Goal: Transaction & Acquisition: Book appointment/travel/reservation

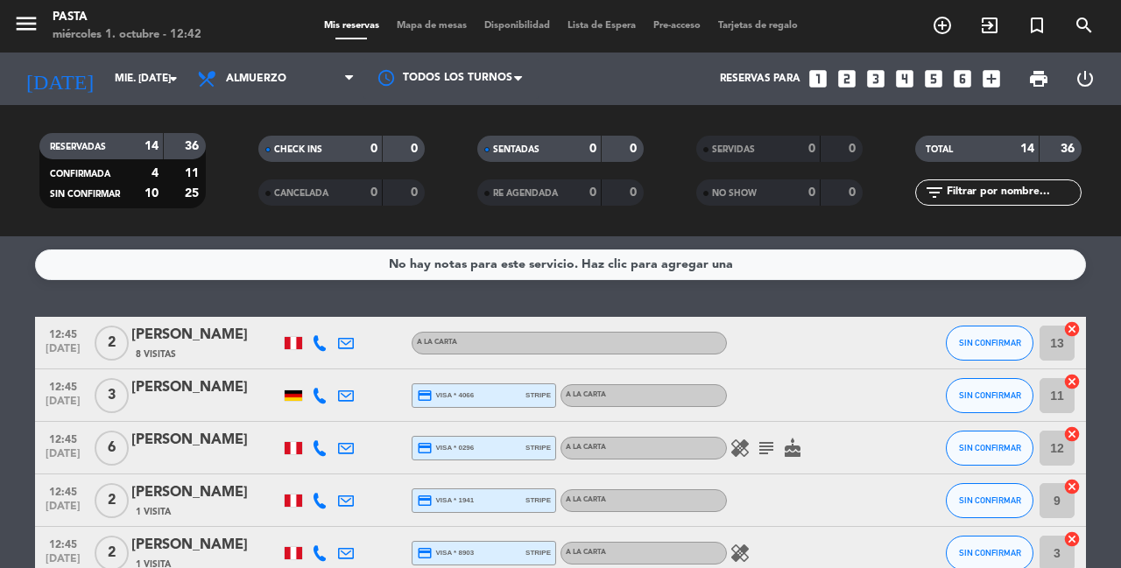
click at [745, 552] on icon "healing" at bounding box center [739, 553] width 21 height 21
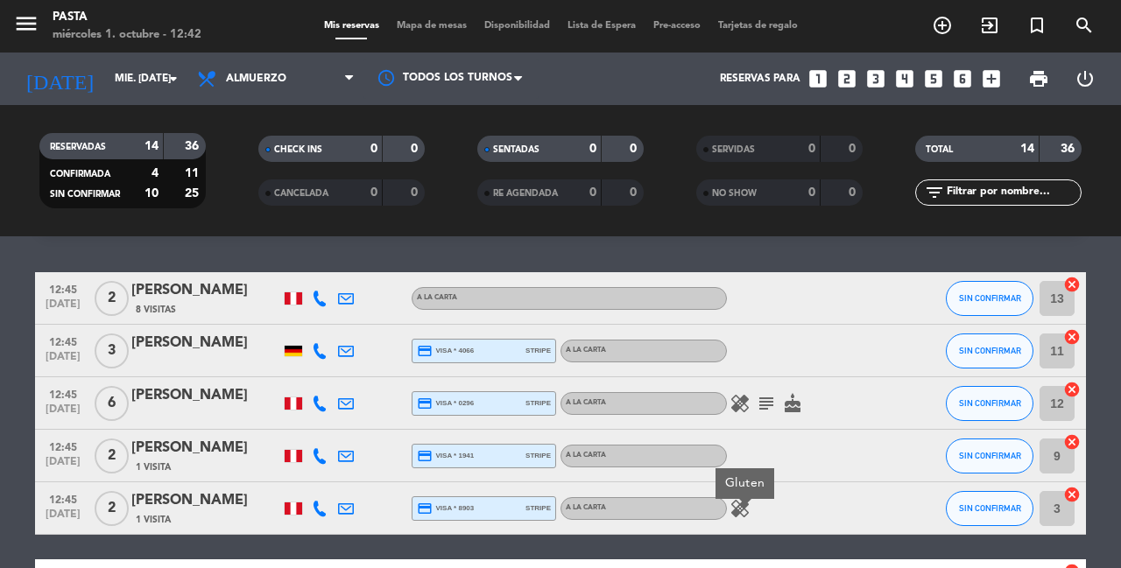
scroll to position [43, 0]
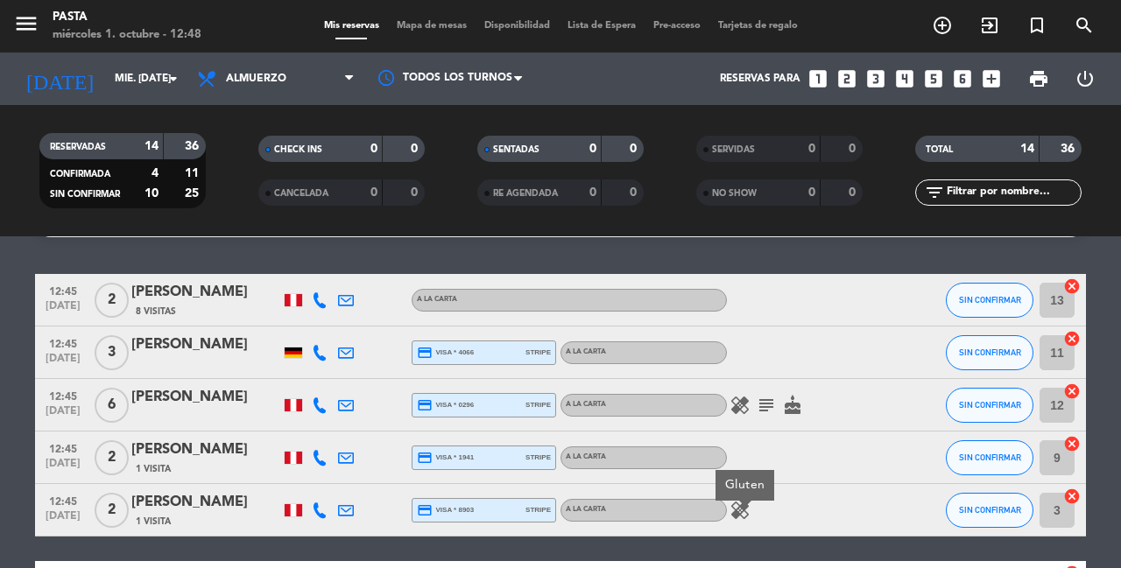
click at [770, 395] on icon "subject" at bounding box center [766, 405] width 21 height 21
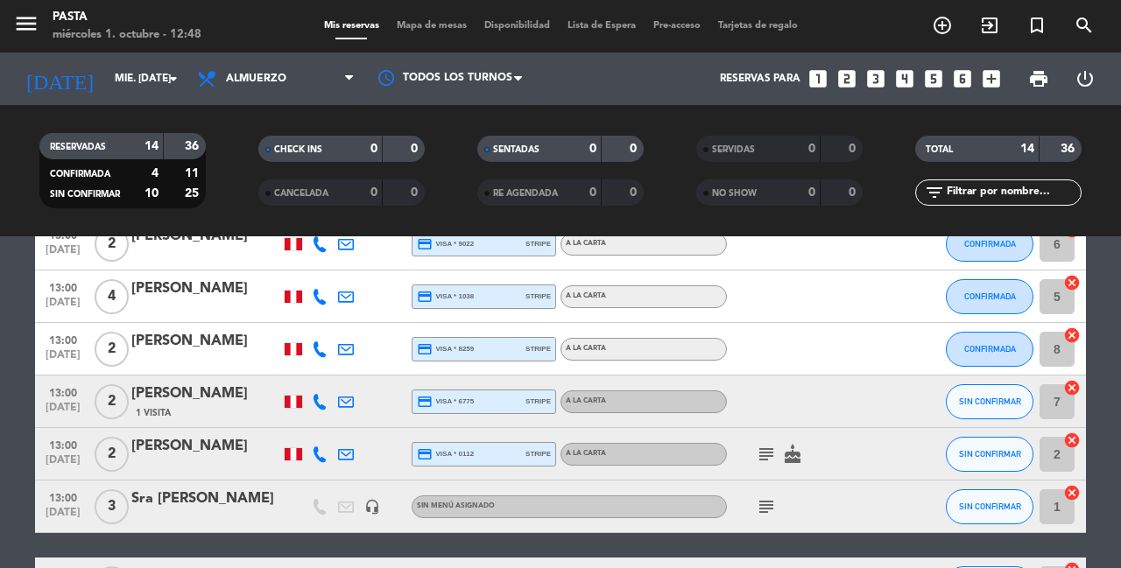
scroll to position [407, 0]
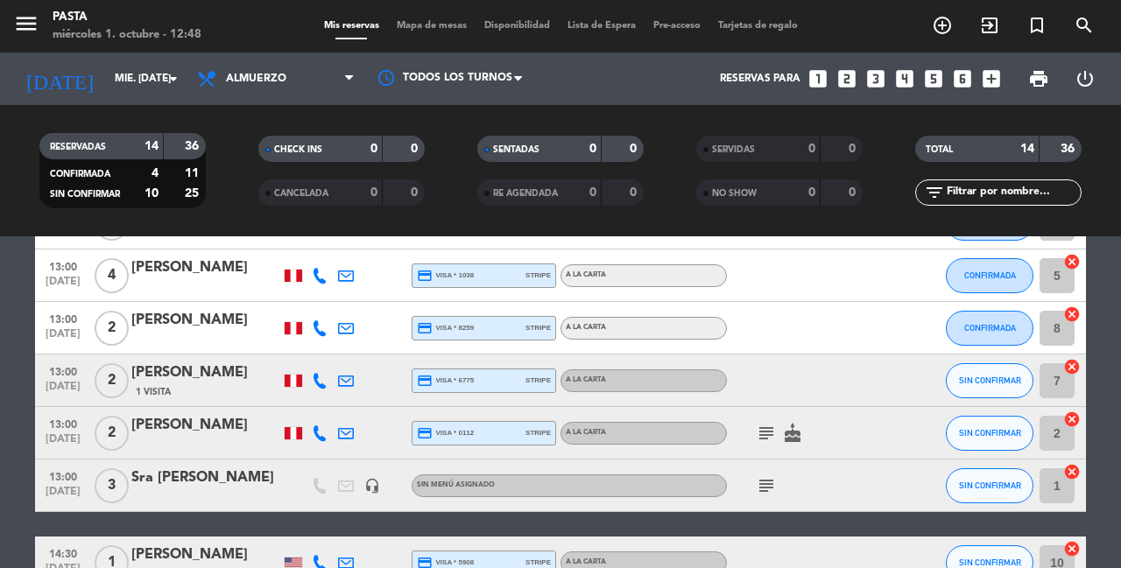
click at [771, 426] on icon "subject" at bounding box center [766, 433] width 21 height 21
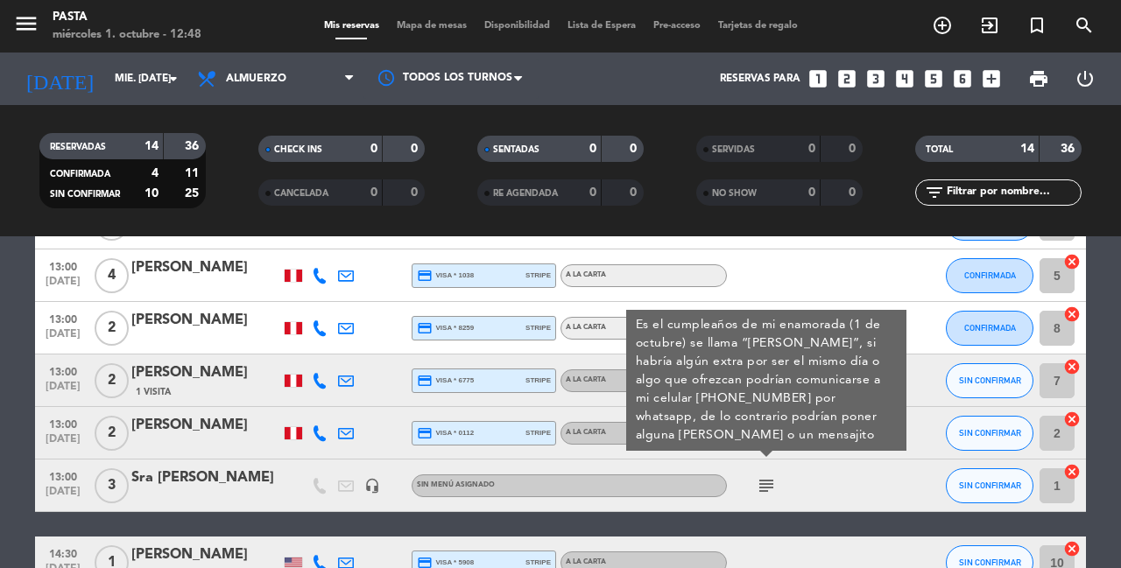
click at [763, 475] on icon "subject" at bounding box center [766, 485] width 21 height 21
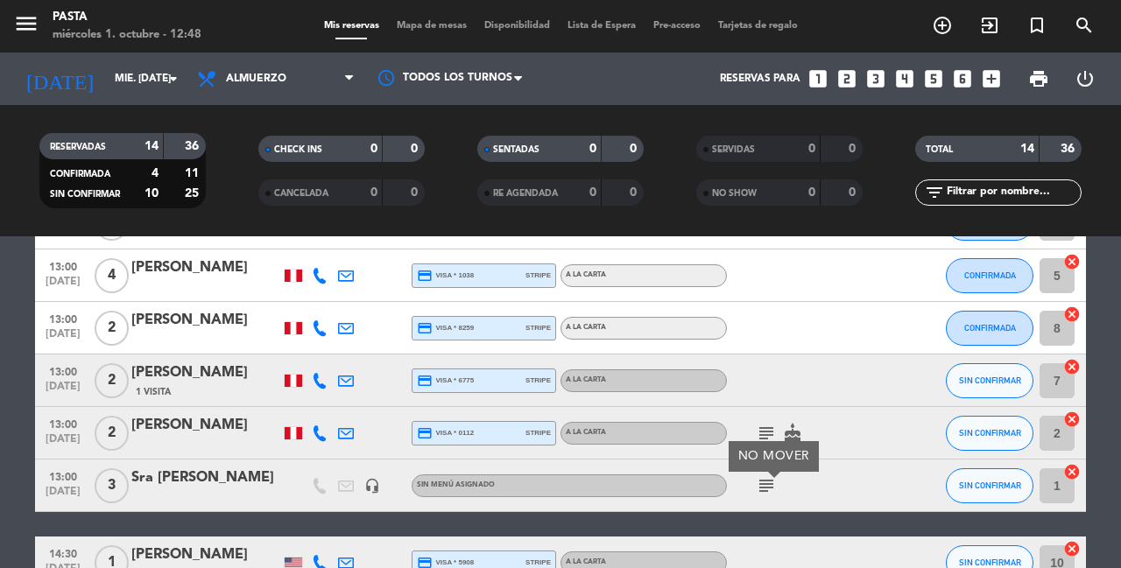
click at [779, 510] on div "12:45 [DATE] 2 [PERSON_NAME] 8 Visitas A la carta SIN CONFIRMAR 13 cancel 12:45…" at bounding box center [560, 314] width 1051 height 809
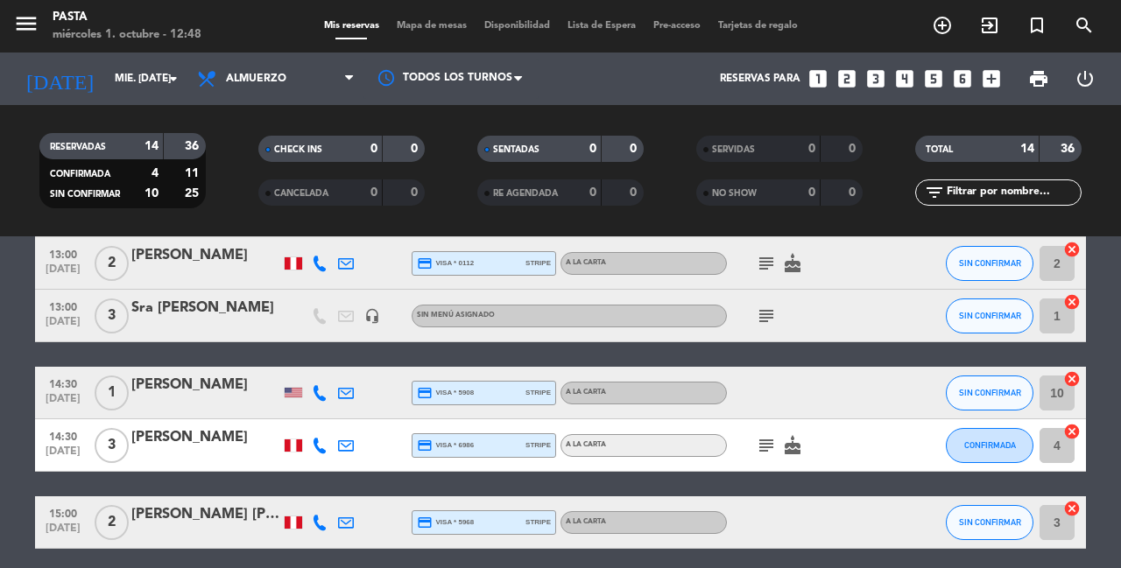
scroll to position [578, 0]
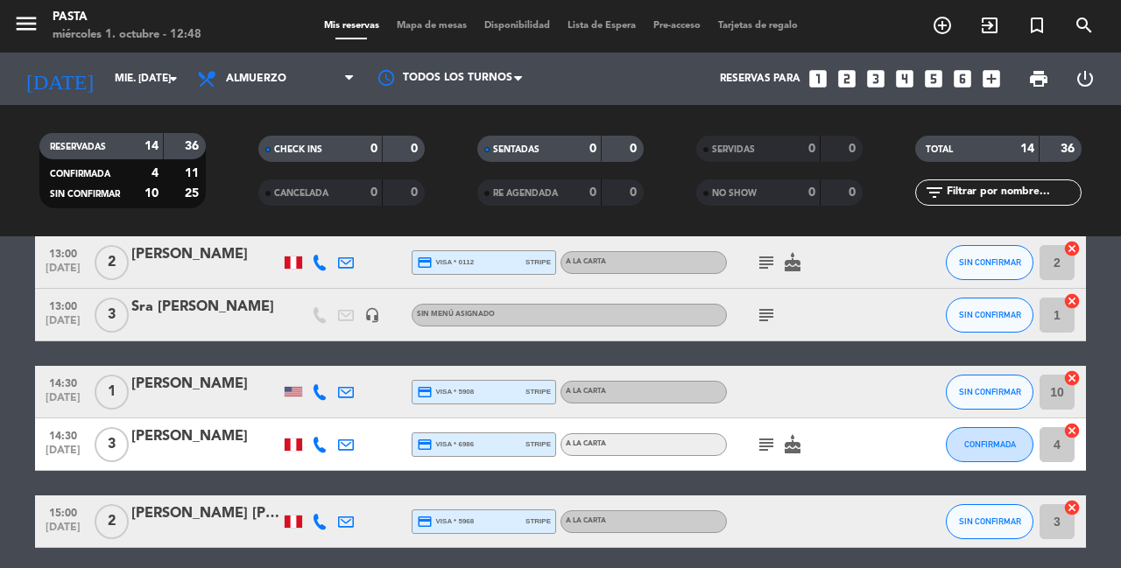
click at [763, 439] on icon "subject" at bounding box center [766, 444] width 21 height 21
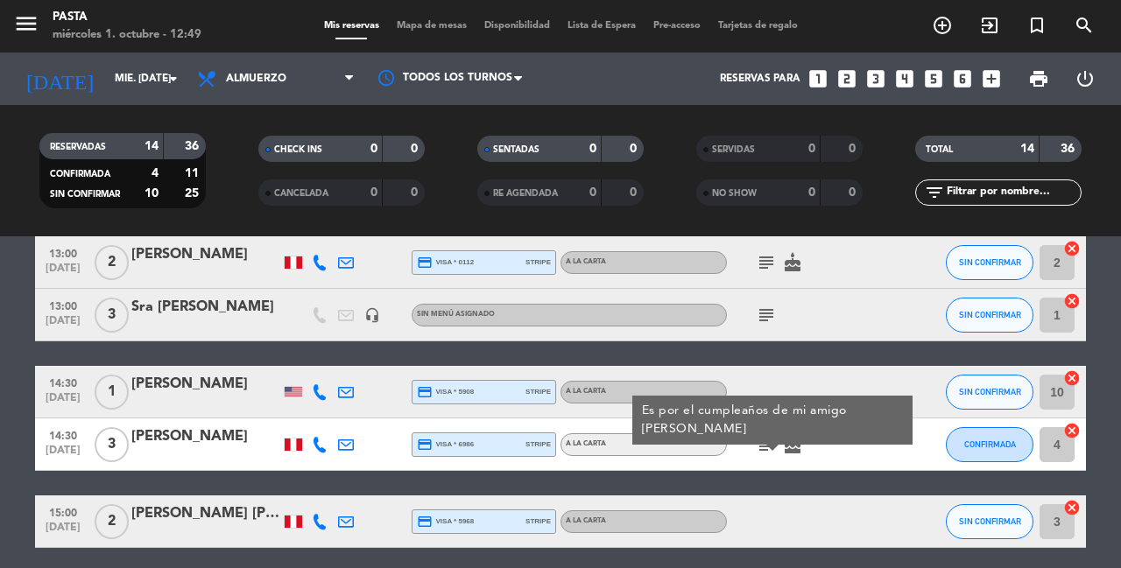
click at [763, 465] on div "12:45 [DATE] 2 [PERSON_NAME] 8 Visitas A la carta SIN CONFIRMAR 13 cancel 12:45…" at bounding box center [560, 143] width 1051 height 809
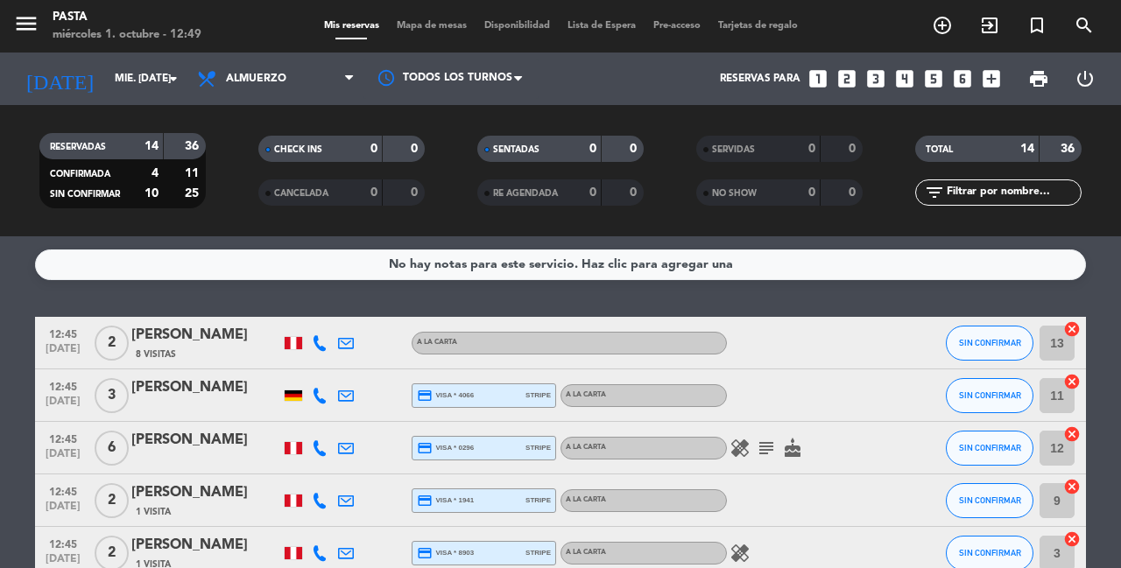
scroll to position [0, 0]
click at [347, 69] on span "Almuerzo" at bounding box center [275, 79] width 175 height 39
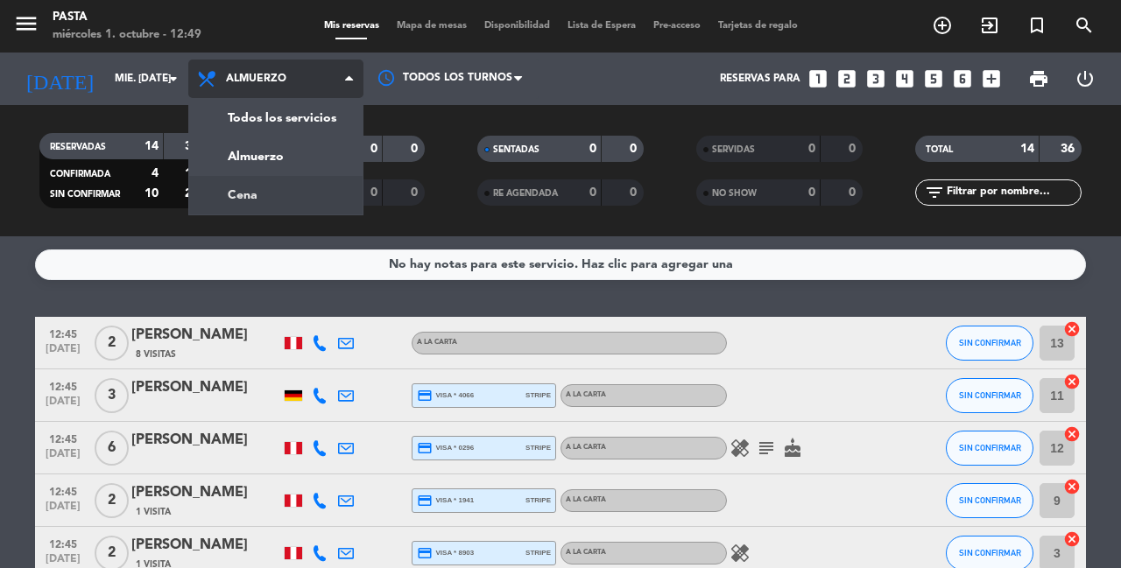
click at [341, 193] on div "menu Pasta miércoles 1. octubre - 12:49 Mis reservas Mapa de mesas Disponibilid…" at bounding box center [560, 118] width 1121 height 236
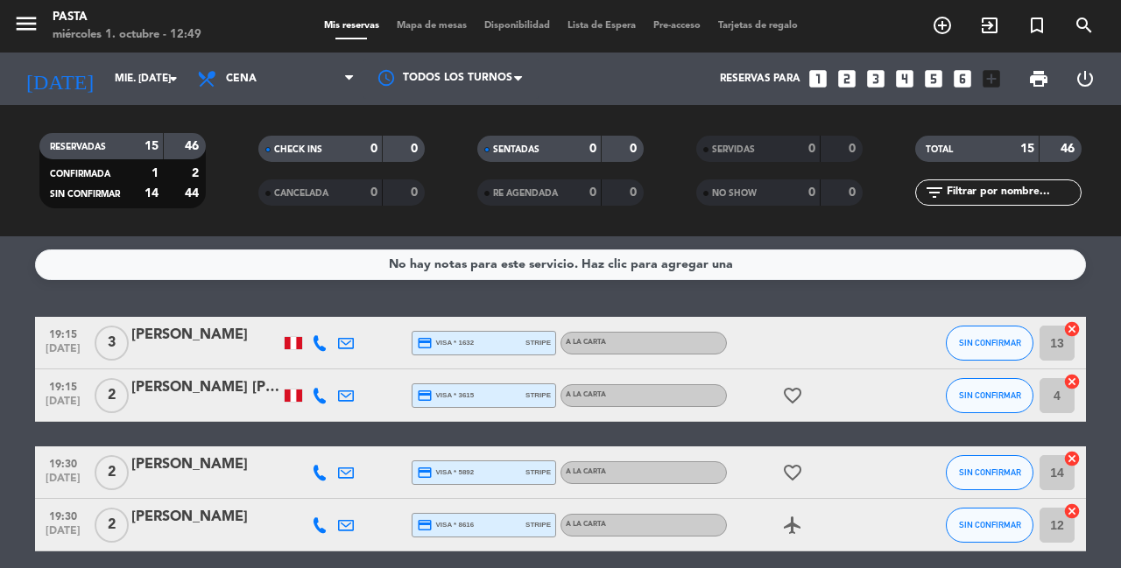
click at [377, 376] on div at bounding box center [372, 395] width 26 height 52
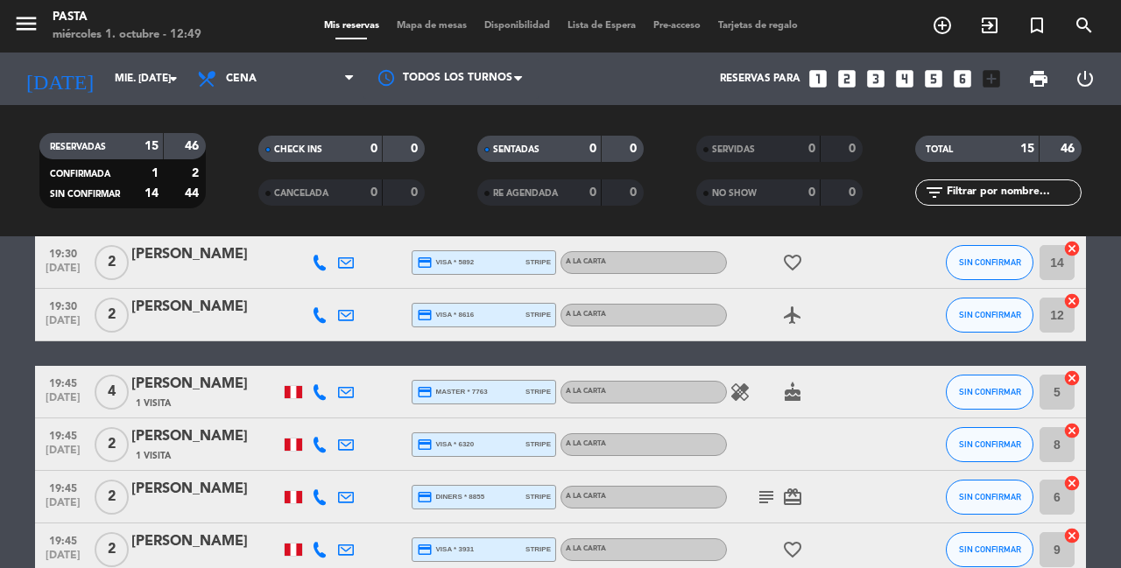
scroll to position [215, 0]
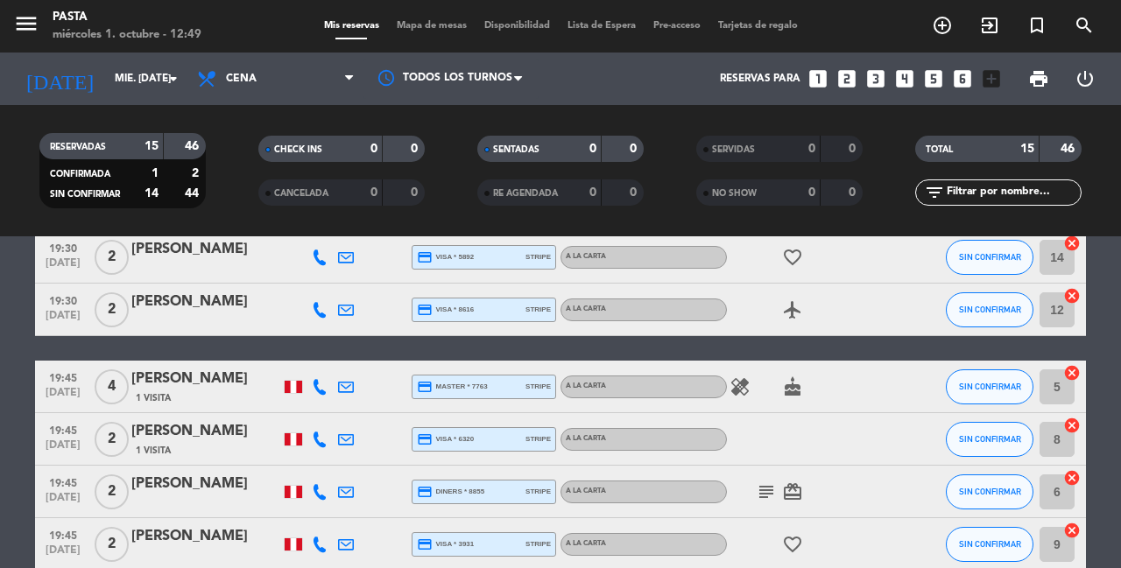
click at [743, 376] on icon "healing" at bounding box center [739, 386] width 21 height 21
click at [770, 482] on icon "subject" at bounding box center [766, 492] width 21 height 21
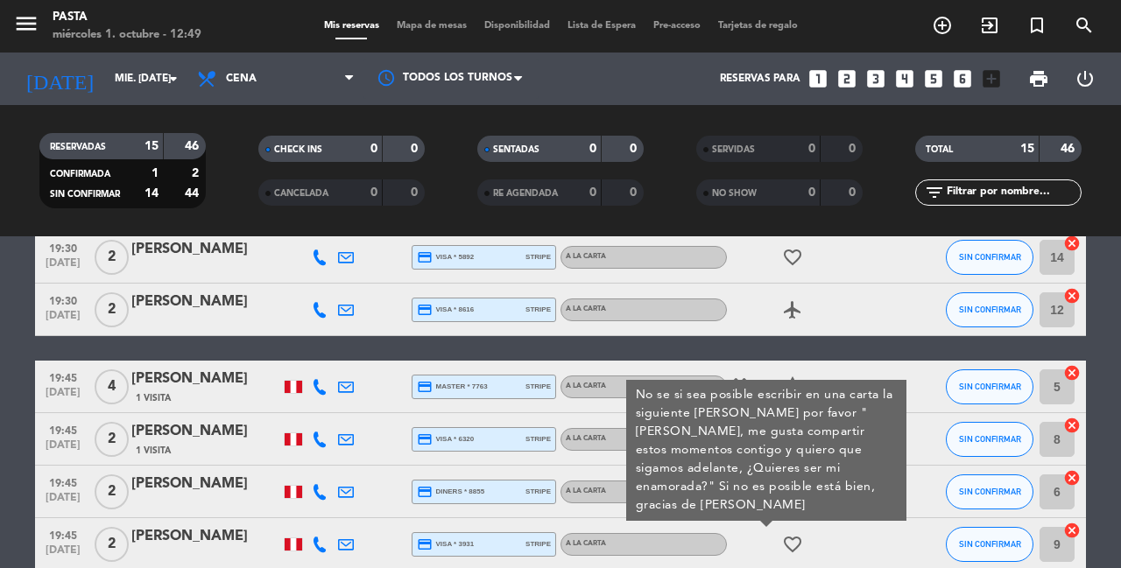
click at [974, 75] on icon "looks_6" at bounding box center [962, 78] width 23 height 23
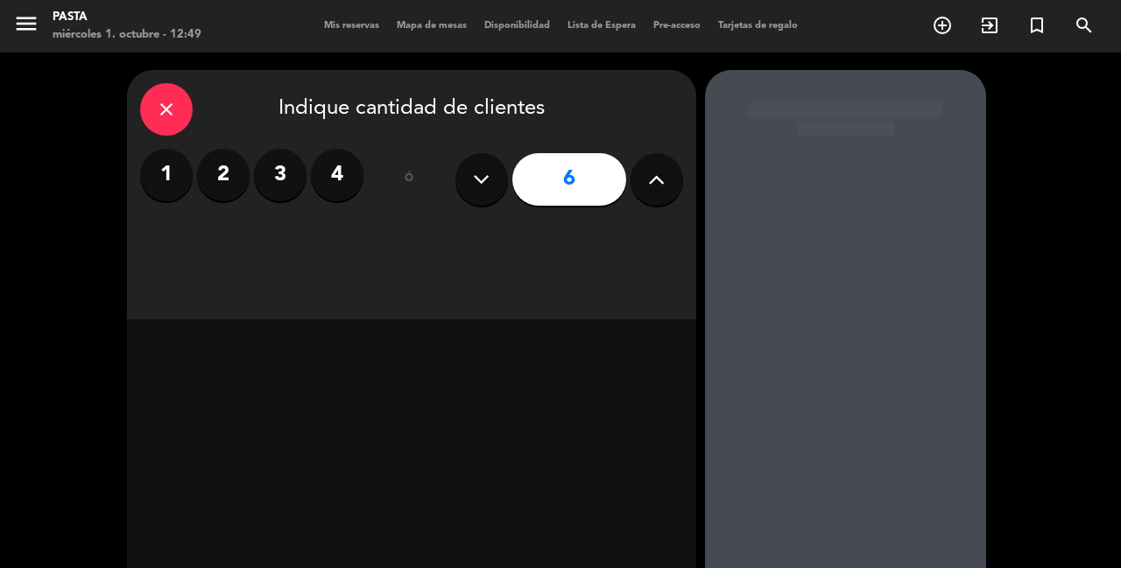
click at [967, 80] on div at bounding box center [845, 366] width 281 height 592
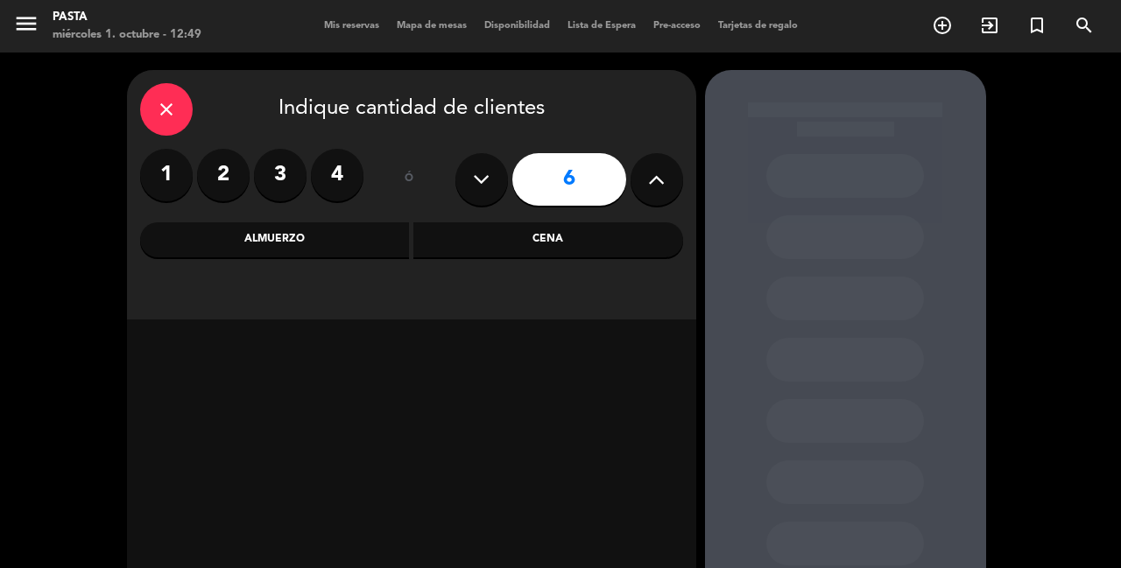
click at [646, 165] on button at bounding box center [656, 179] width 53 height 53
type input "9"
click at [457, 232] on div "Cena" at bounding box center [548, 239] width 270 height 35
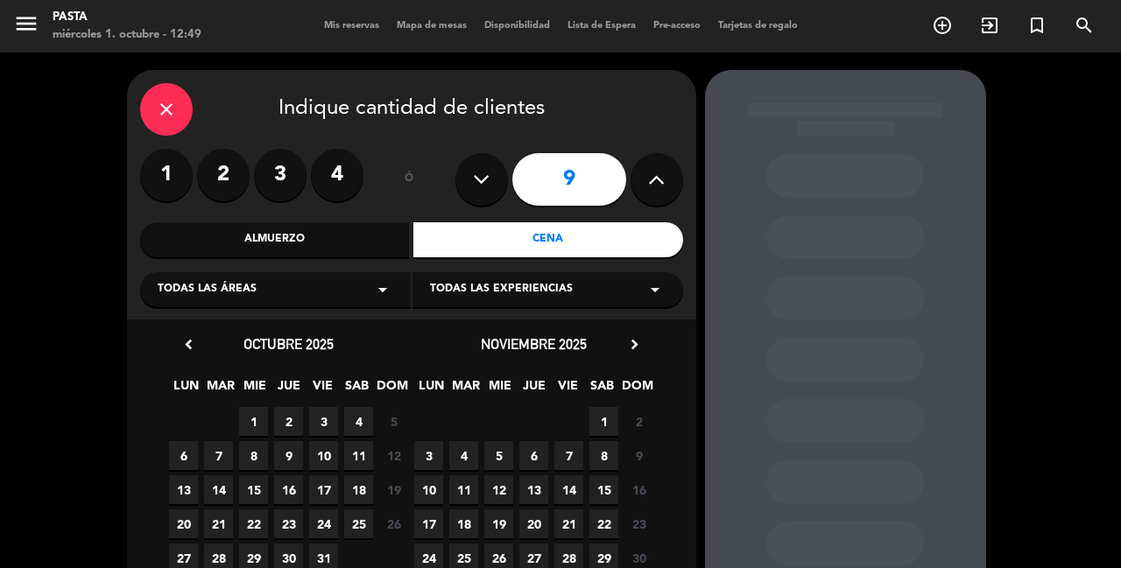
click at [210, 480] on span "14" at bounding box center [218, 489] width 29 height 29
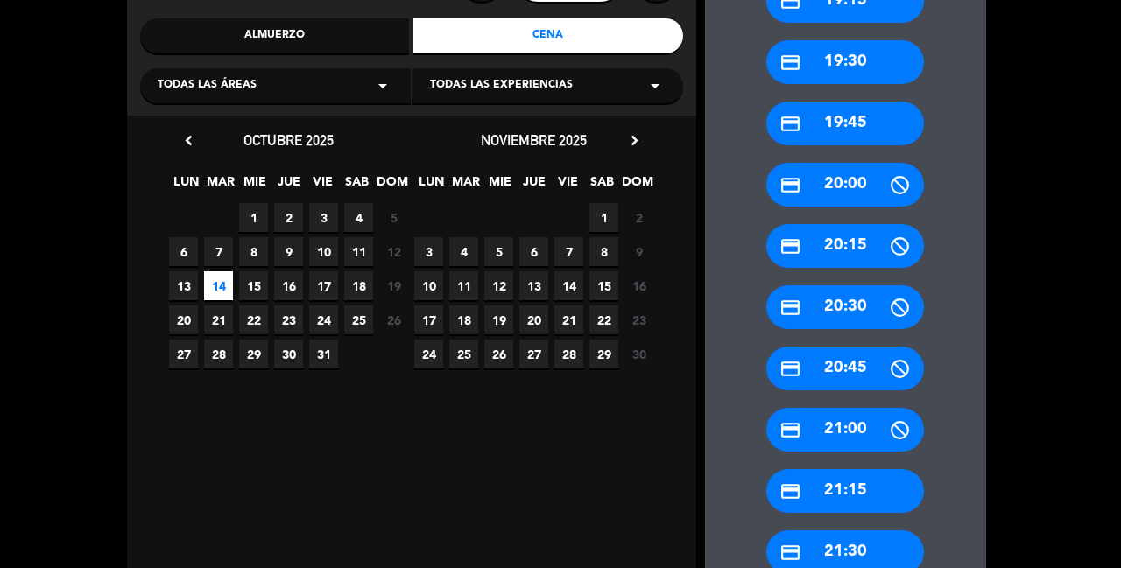
scroll to position [198, 0]
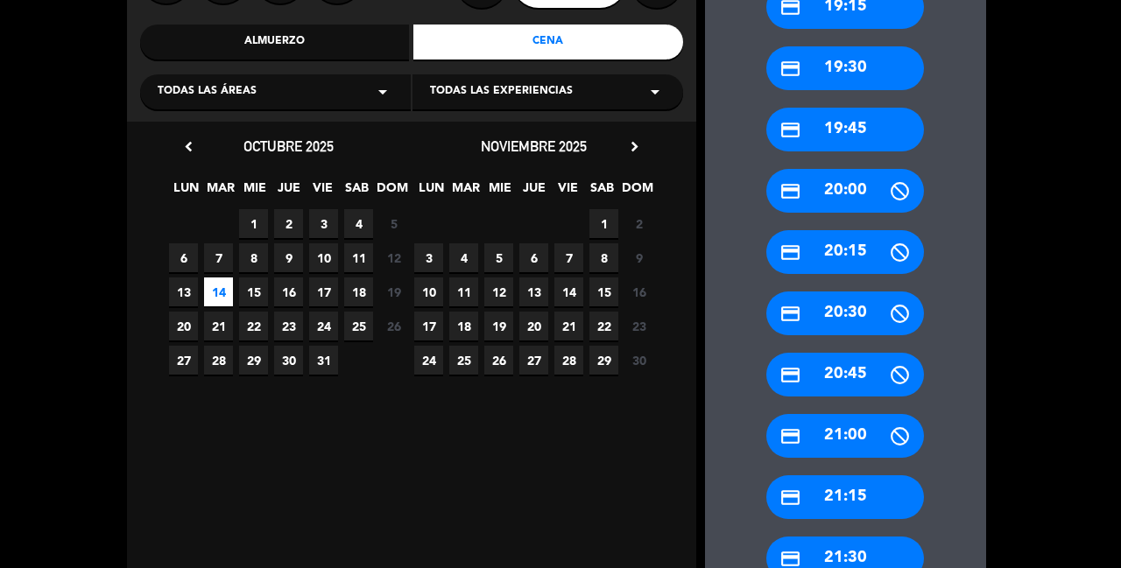
click at [886, 475] on div "credit_card 21:15" at bounding box center [845, 497] width 158 height 44
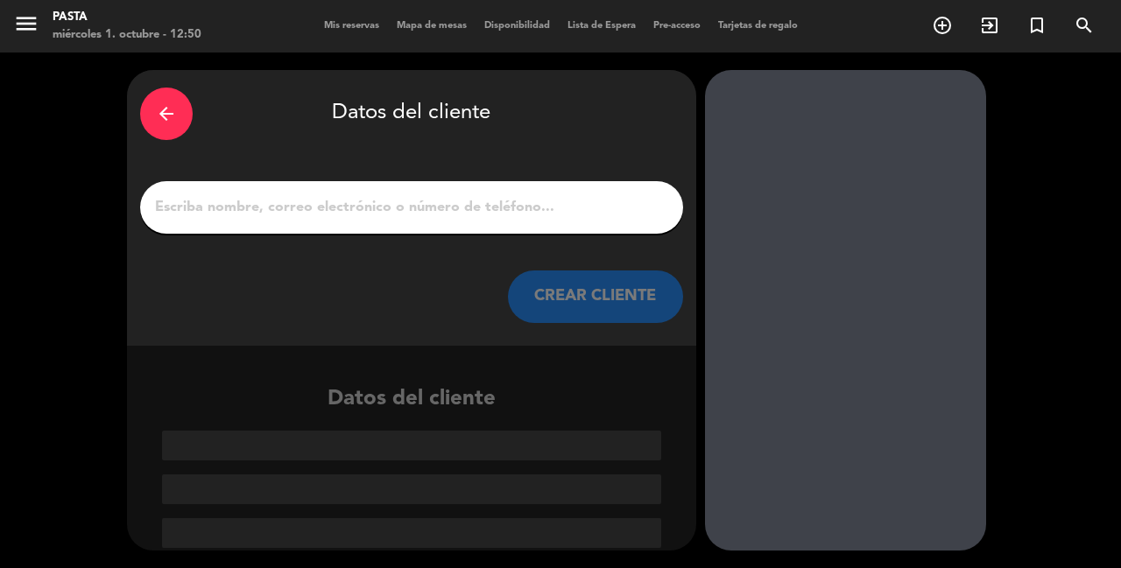
scroll to position [0, 0]
click at [375, 204] on input "1" at bounding box center [411, 207] width 517 height 25
click at [337, 202] on input "1" at bounding box center [411, 207] width 517 height 25
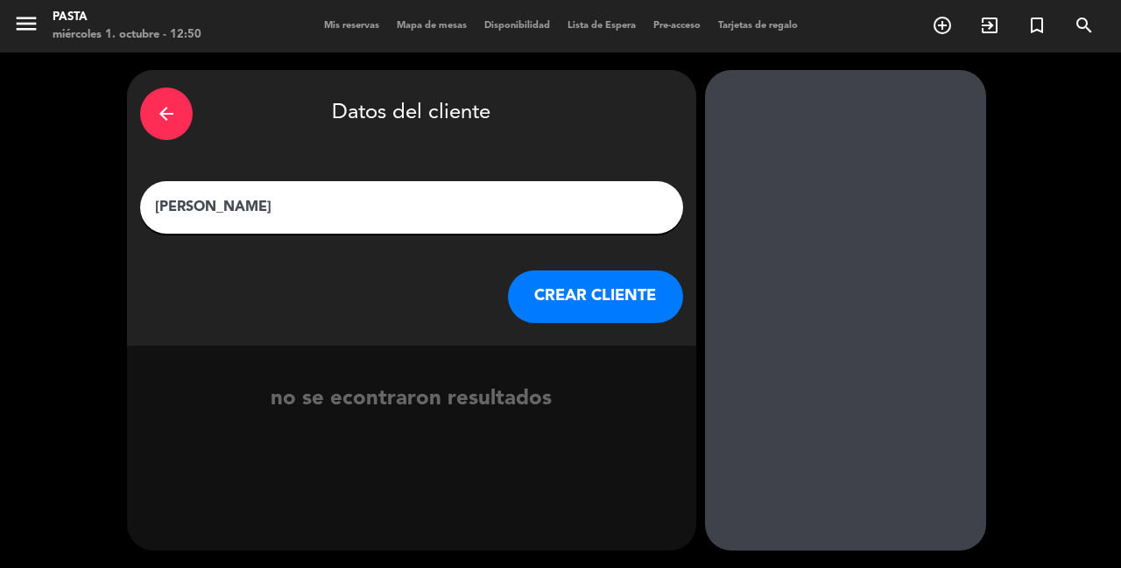
click at [174, 196] on input "[PERSON_NAME]" at bounding box center [411, 207] width 517 height 25
type input "[PERSON_NAME]"
click at [557, 273] on button "CREAR CLIENTE" at bounding box center [595, 297] width 175 height 53
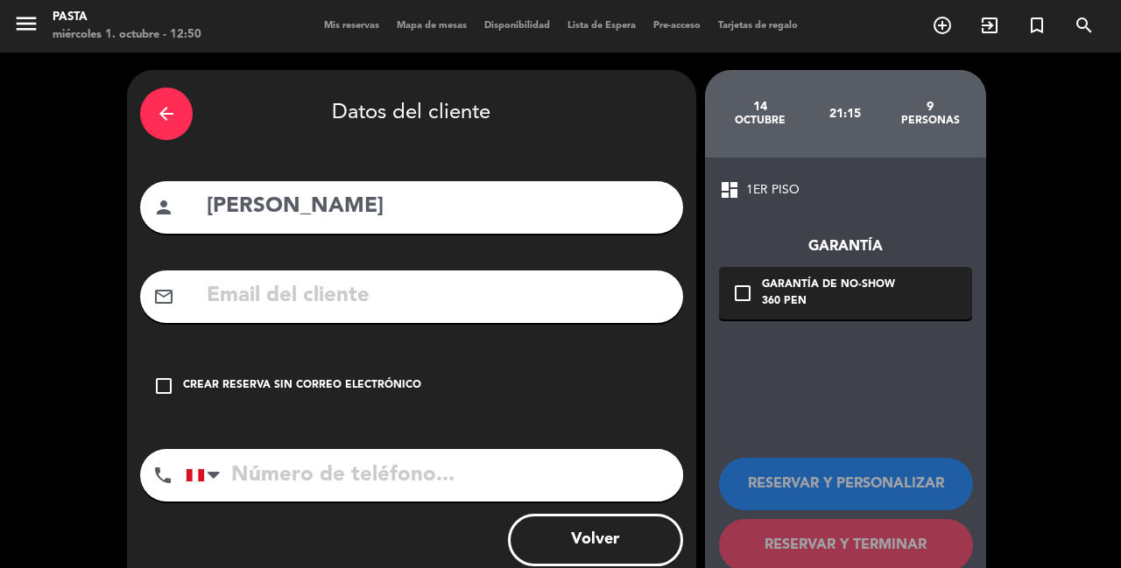
click at [372, 288] on input "text" at bounding box center [437, 296] width 465 height 36
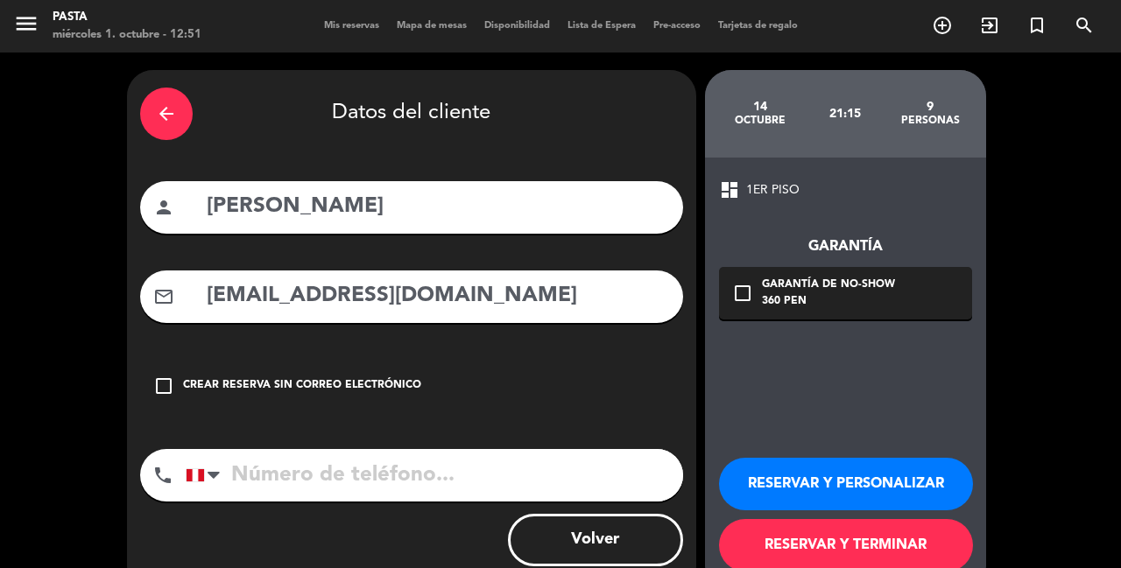
type input "[EMAIL_ADDRESS][DOMAIN_NAME]"
click at [422, 449] on input "tel" at bounding box center [434, 475] width 497 height 53
click at [423, 453] on input "tel" at bounding box center [434, 475] width 497 height 53
type input "960283822"
click at [732, 306] on div "check_box_outline_blank Garantía de no-show 360 PEN" at bounding box center [845, 293] width 253 height 53
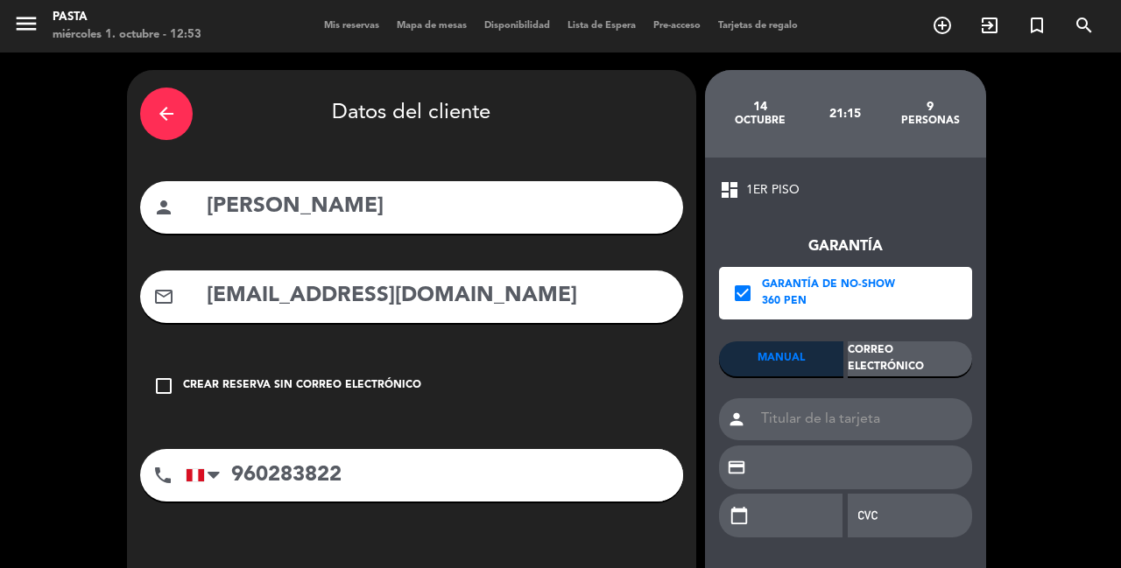
click at [877, 361] on div "Correo Electrónico" at bounding box center [910, 358] width 124 height 35
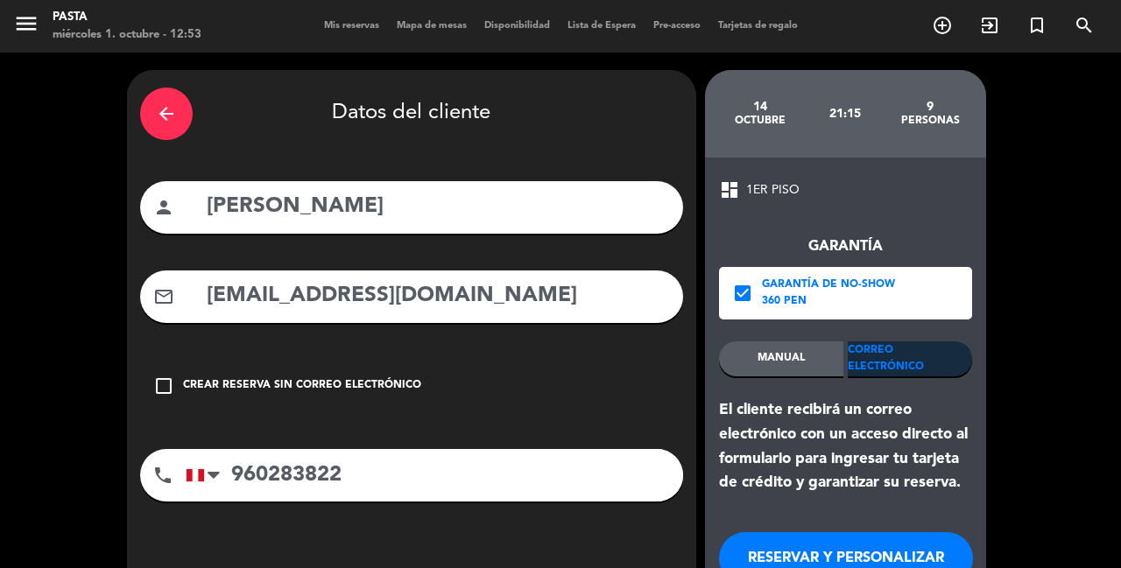
click at [893, 532] on button "RESERVAR Y PERSONALIZAR" at bounding box center [846, 558] width 254 height 53
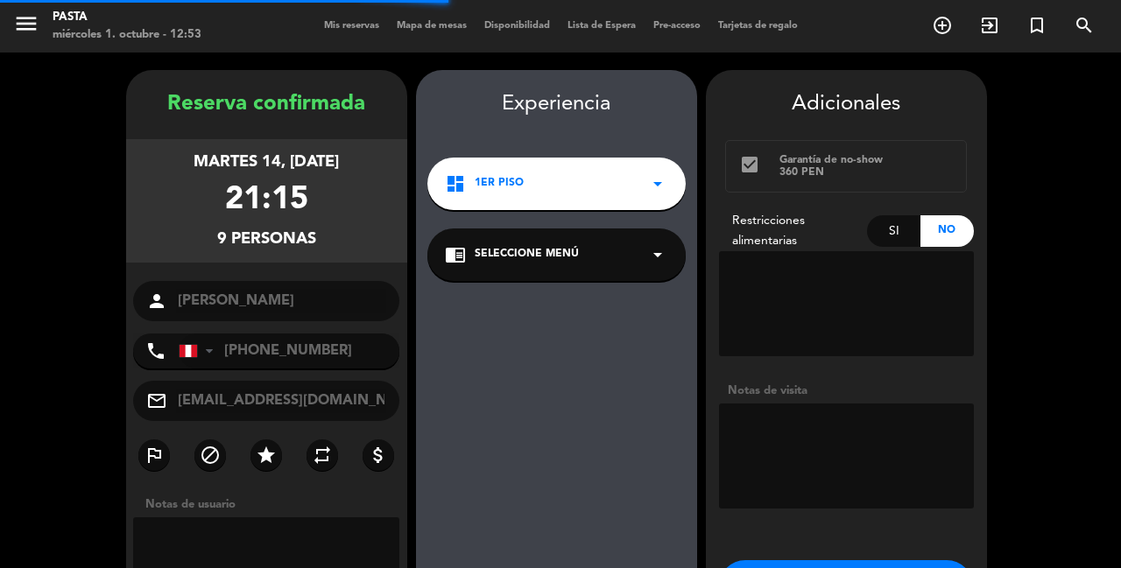
scroll to position [70, 0]
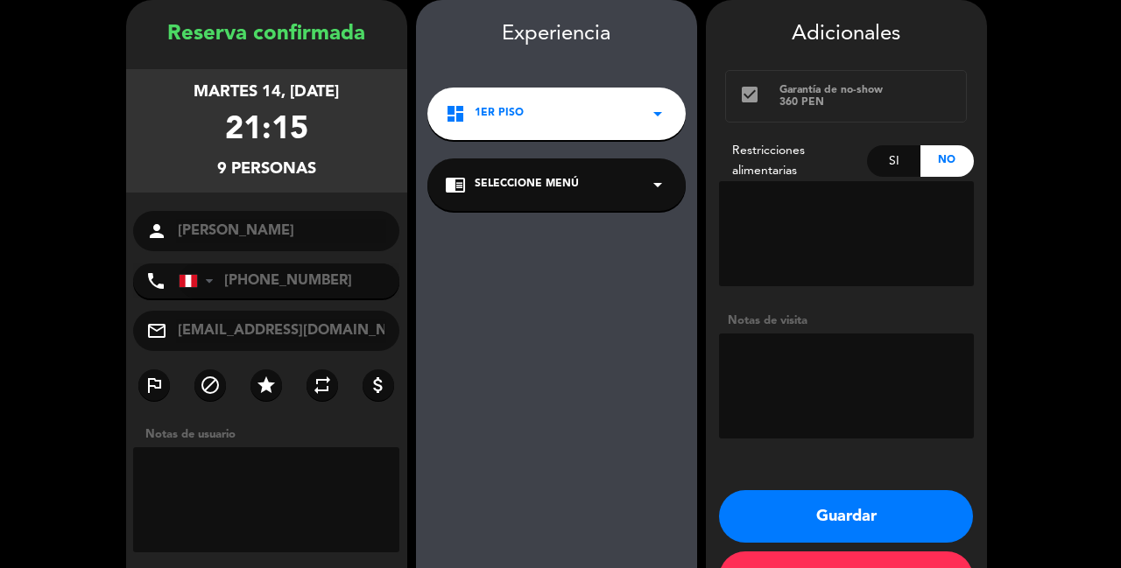
click at [876, 491] on button "Guardar" at bounding box center [846, 516] width 254 height 53
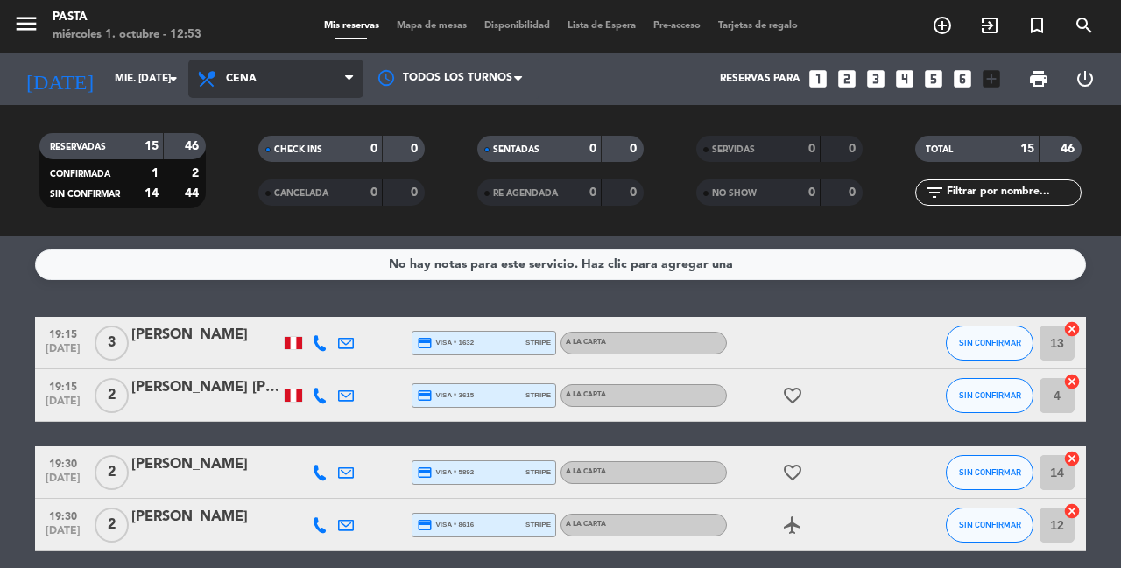
click at [245, 70] on span "Cena" at bounding box center [275, 79] width 175 height 39
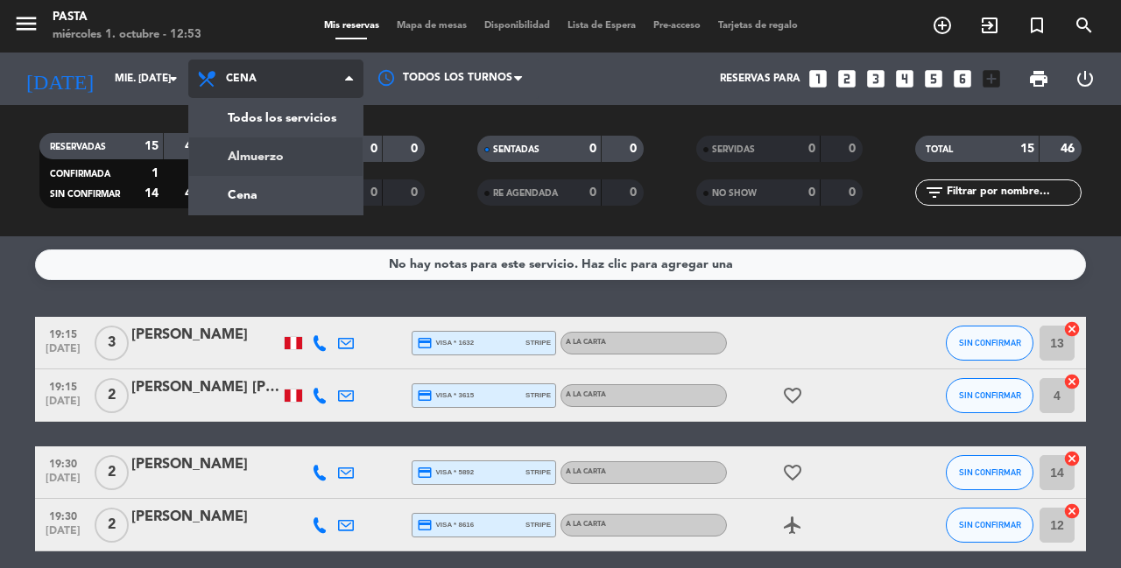
click at [246, 151] on div "menu Pasta miércoles 1. octubre - 12:53 Mis reservas Mapa de mesas Disponibilid…" at bounding box center [560, 118] width 1121 height 236
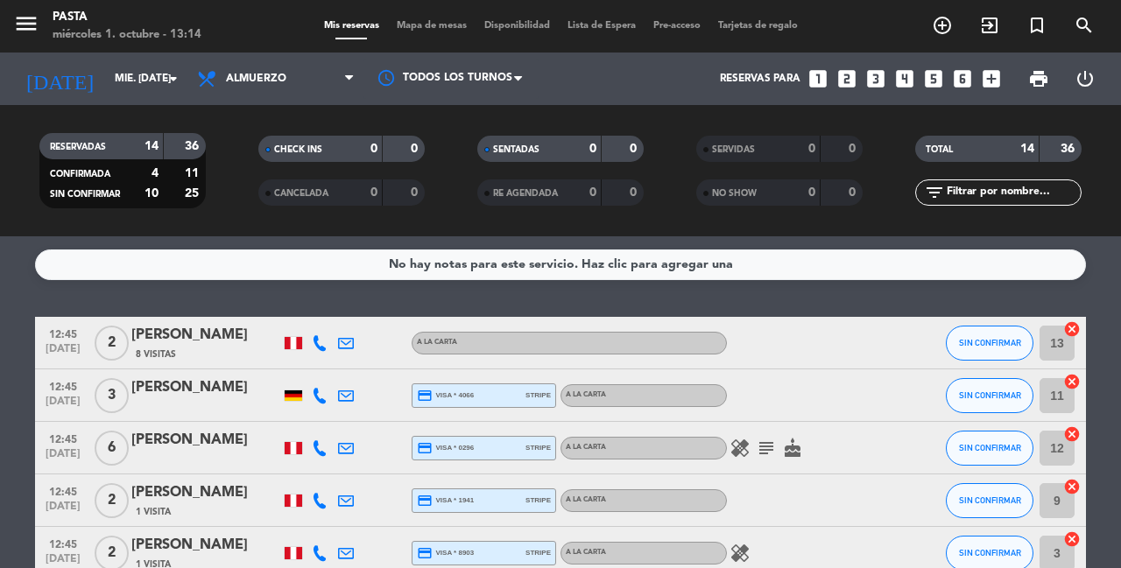
click at [916, 82] on icon "looks_4" at bounding box center [904, 78] width 23 height 23
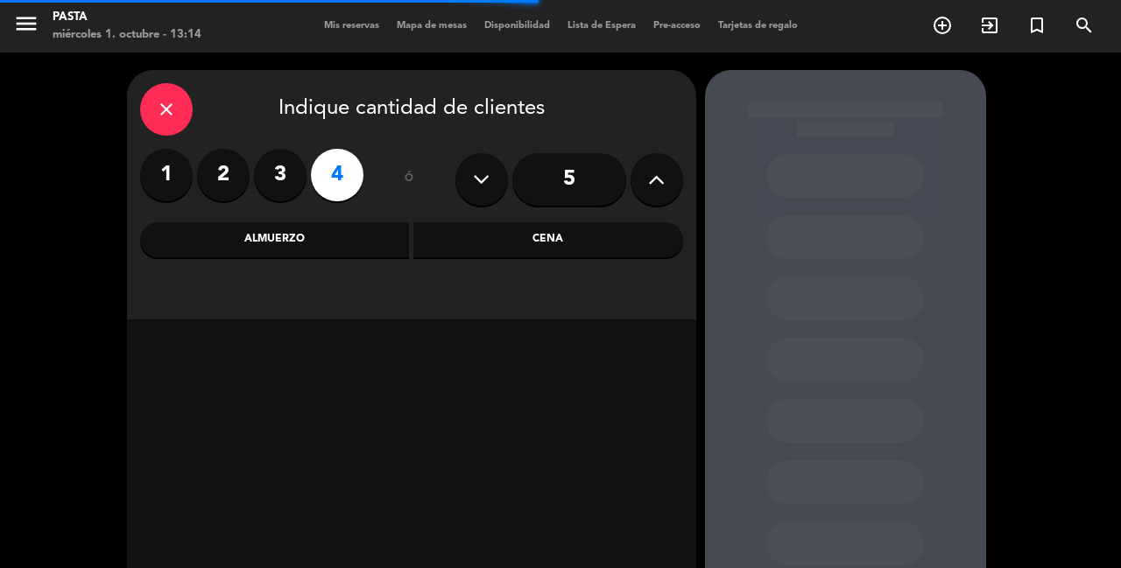
click at [448, 236] on div "Cena" at bounding box center [548, 239] width 270 height 35
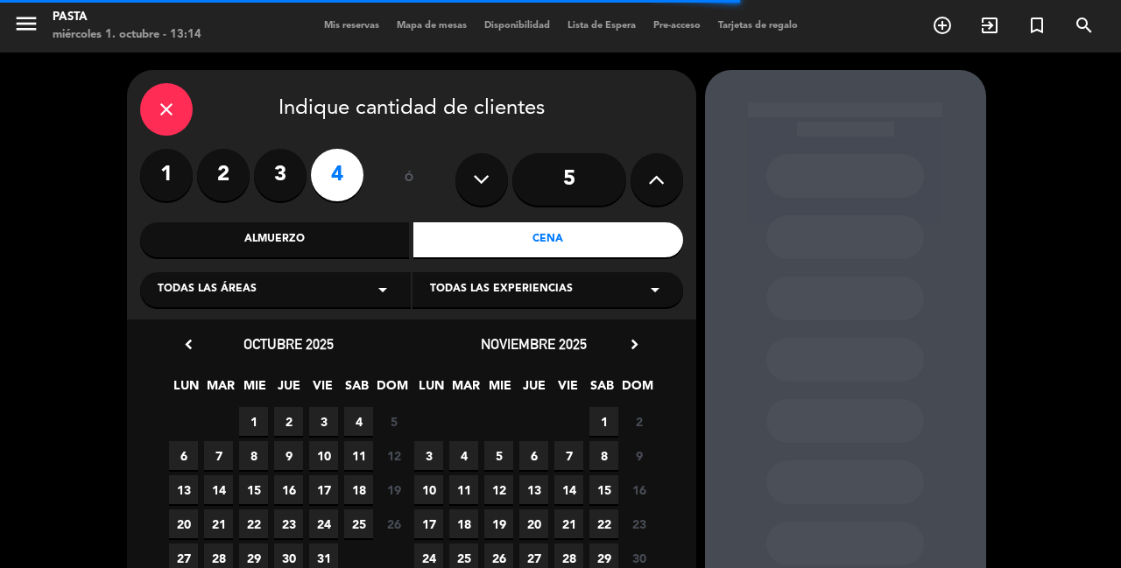
click at [257, 414] on span "1" at bounding box center [253, 421] width 29 height 29
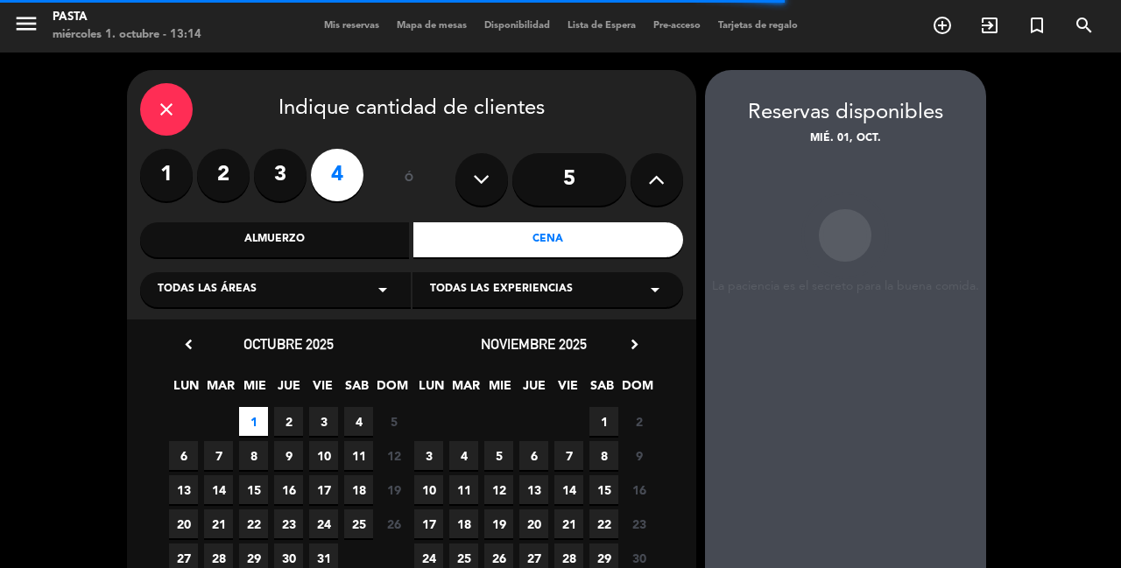
scroll to position [70, 0]
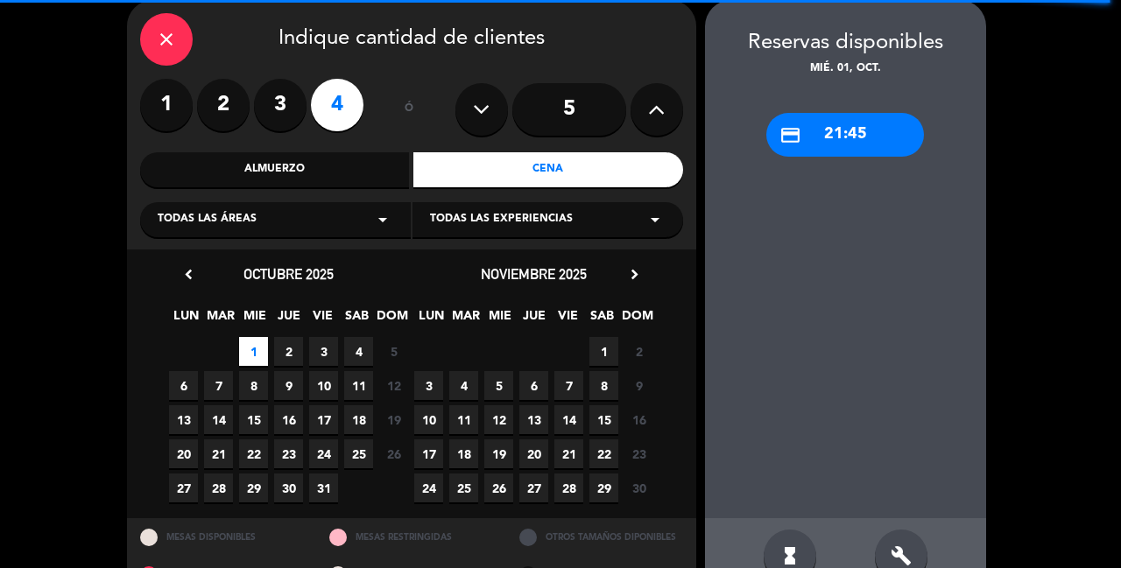
click at [161, 53] on div "close" at bounding box center [166, 39] width 53 height 53
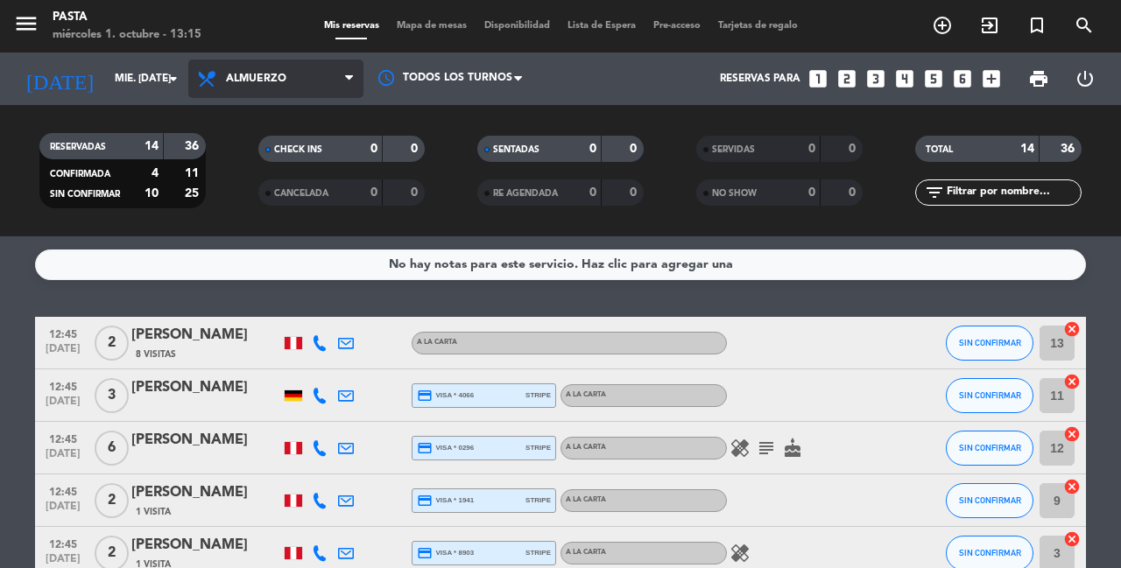
click at [252, 81] on span "Almuerzo" at bounding box center [256, 79] width 60 height 12
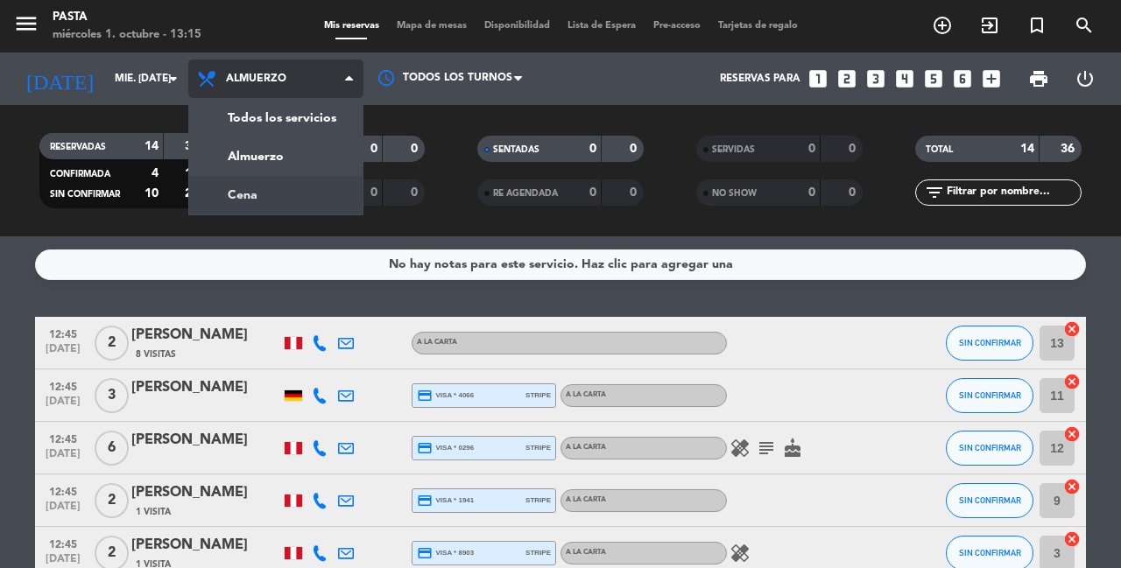
click at [292, 186] on div "menu Pasta miércoles 1. octubre - 13:15 Mis reservas Mapa de mesas Disponibilid…" at bounding box center [560, 118] width 1121 height 236
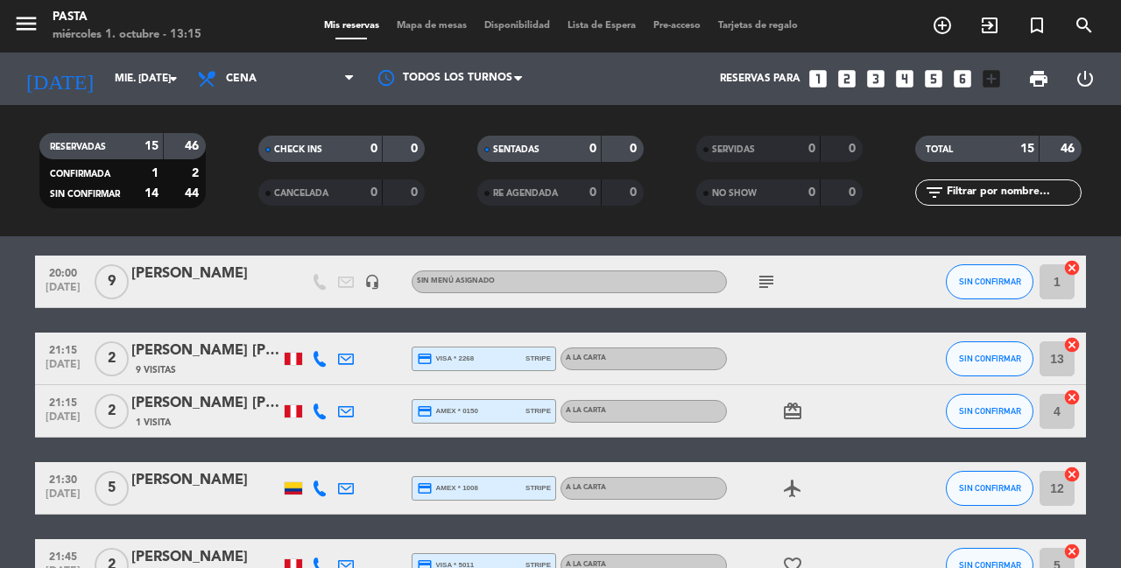
scroll to position [672, 0]
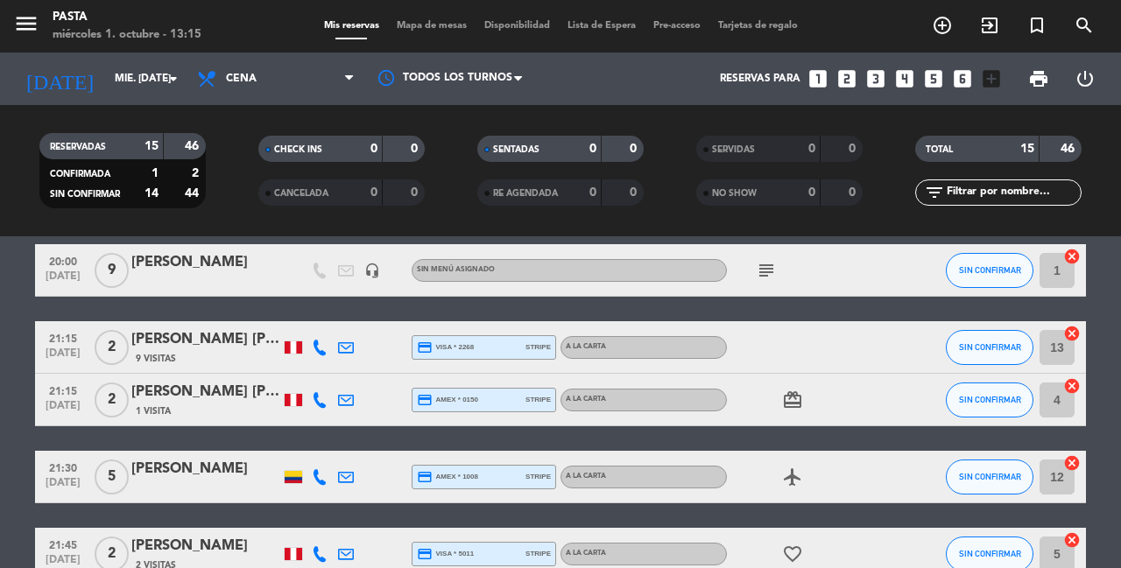
click at [197, 458] on div "[PERSON_NAME]" at bounding box center [205, 469] width 149 height 23
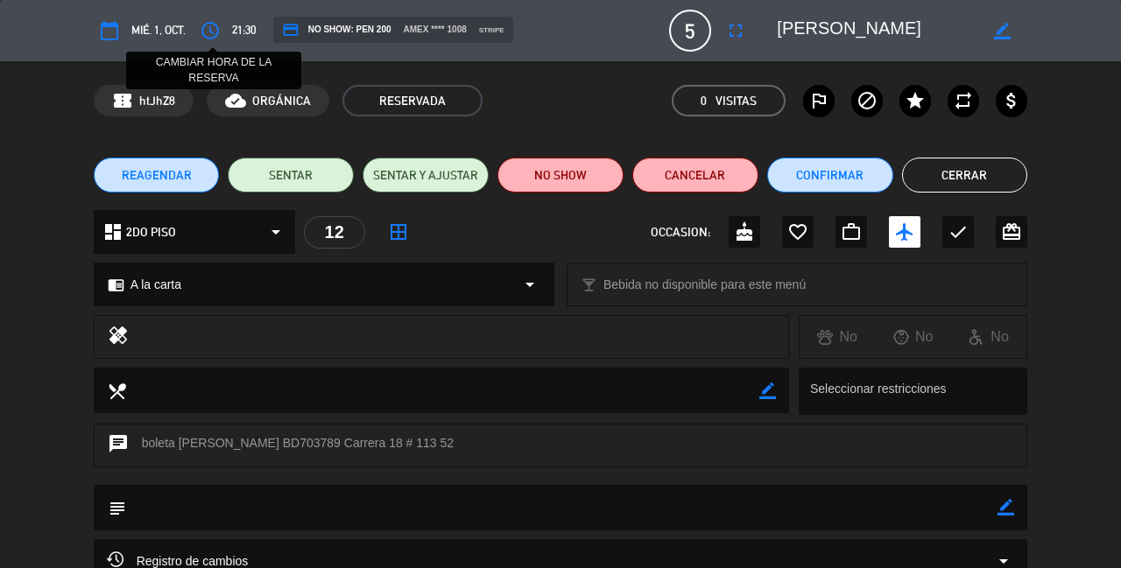
click at [201, 30] on icon "access_time" at bounding box center [210, 30] width 21 height 21
